Goal: Transaction & Acquisition: Purchase product/service

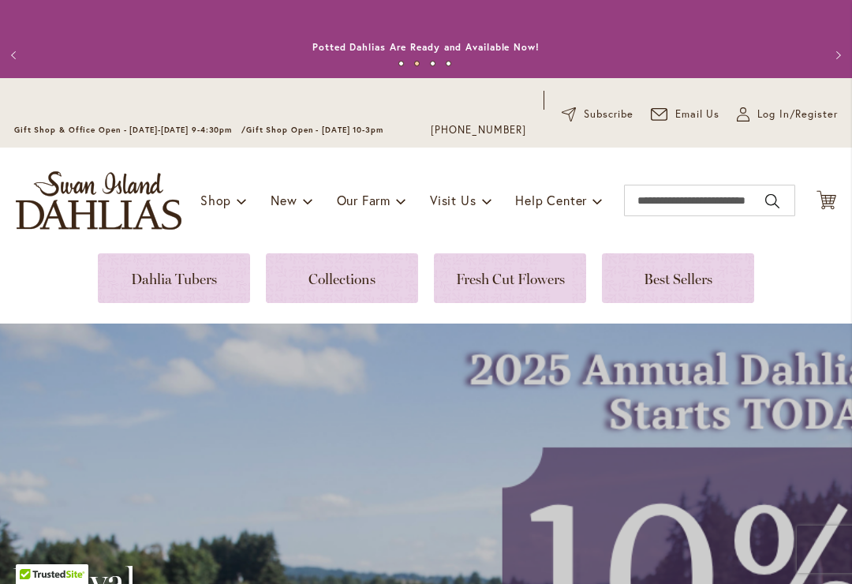
scroll to position [29, 0]
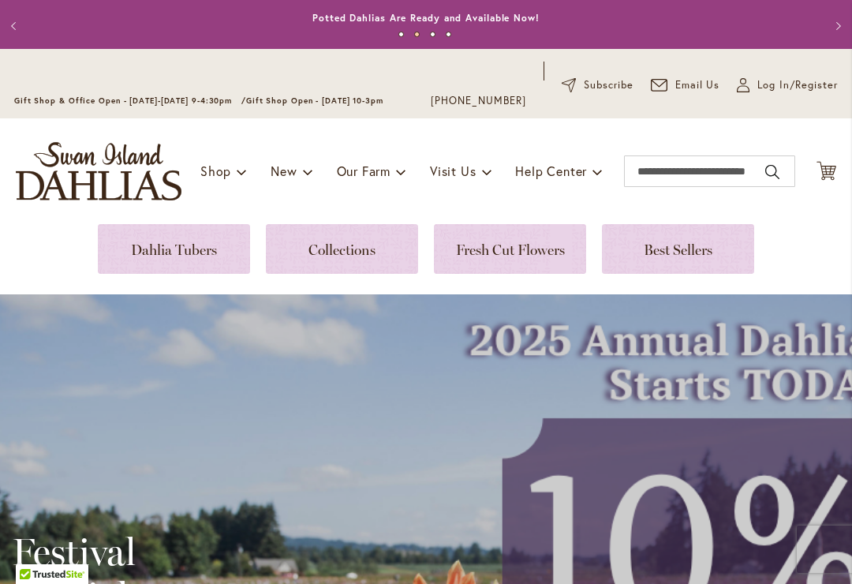
click at [176, 262] on link at bounding box center [174, 249] width 152 height 50
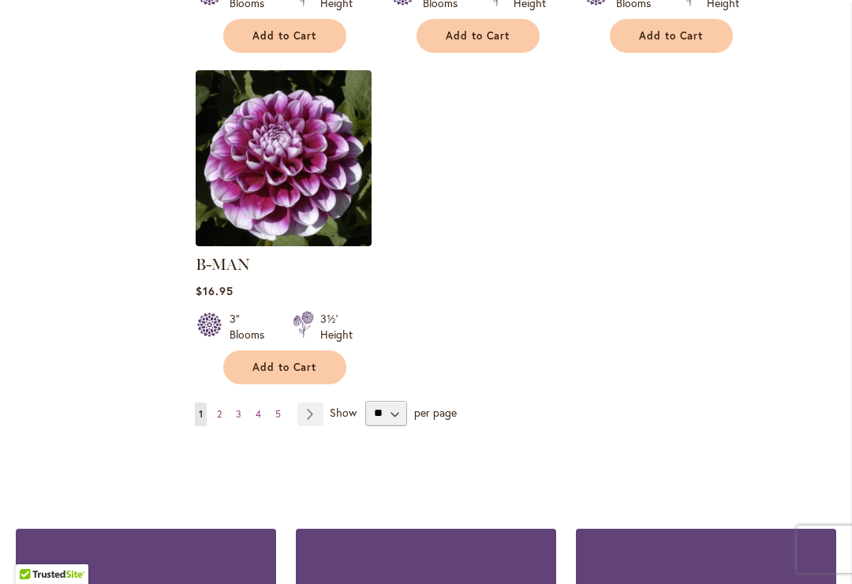
scroll to position [2083, 0]
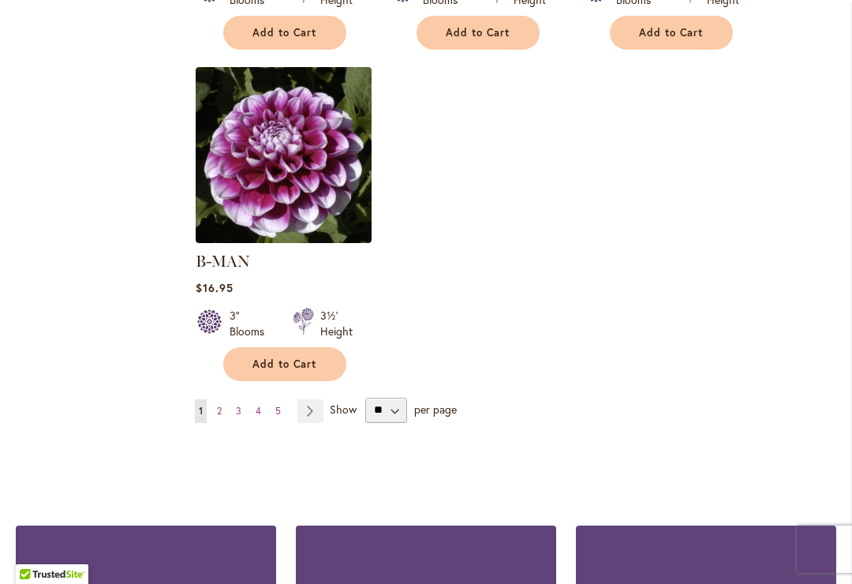
click at [388, 399] on select "** ** ** **" at bounding box center [386, 409] width 42 height 25
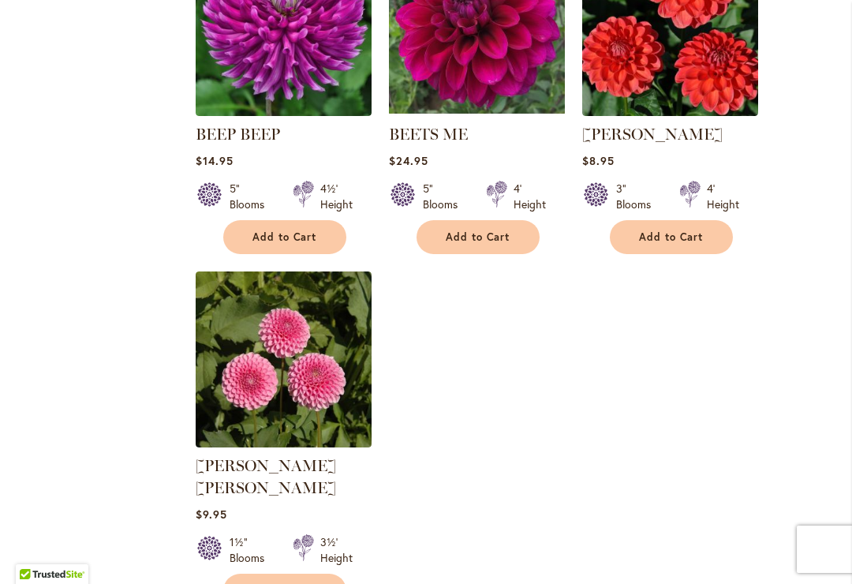
scroll to position [1857, 0]
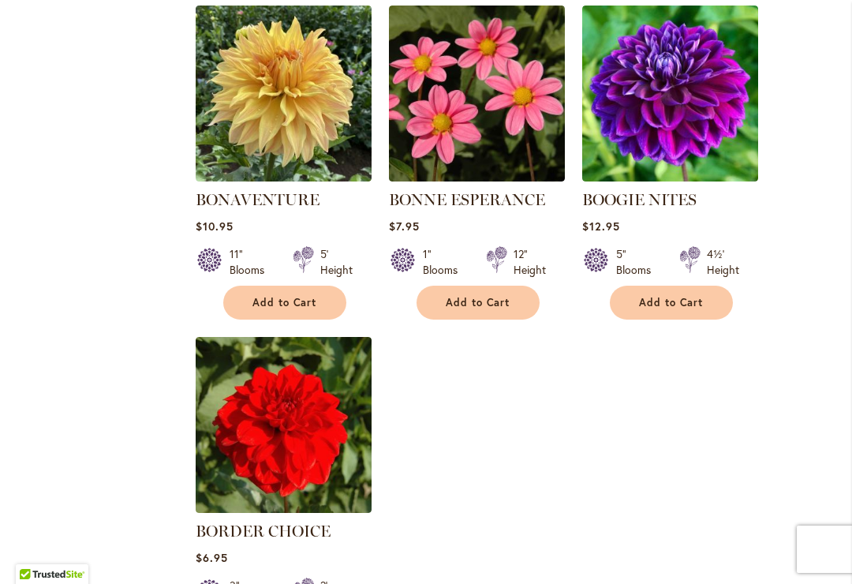
scroll to position [1818, 0]
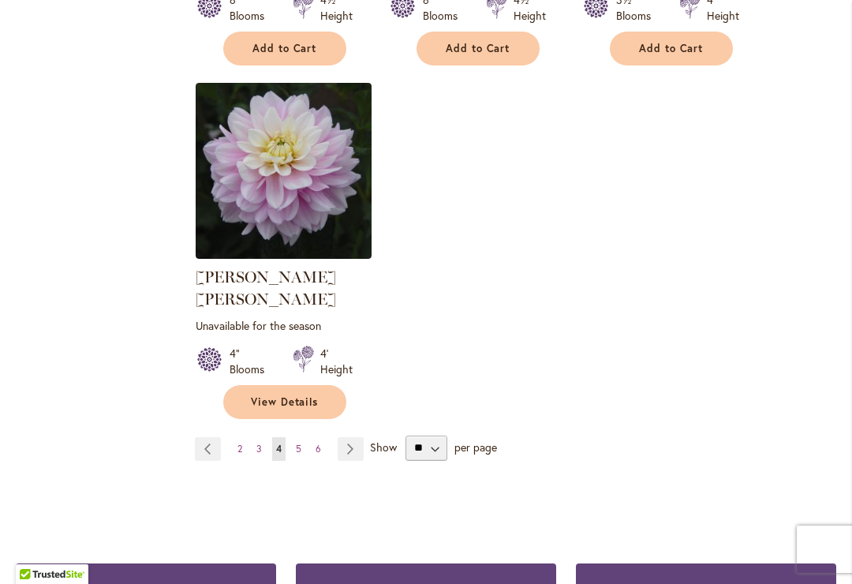
scroll to position [2068, 0]
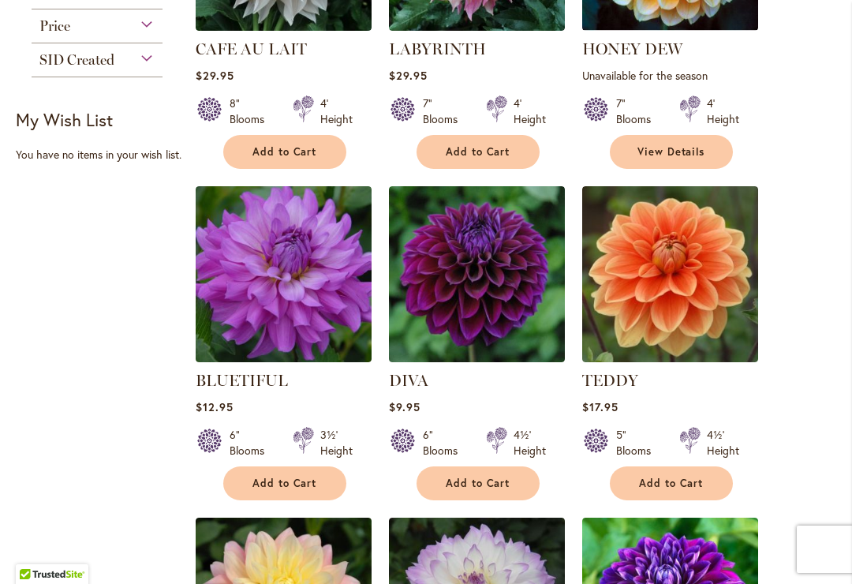
scroll to position [505, 0]
